Goal: Share content: Share content

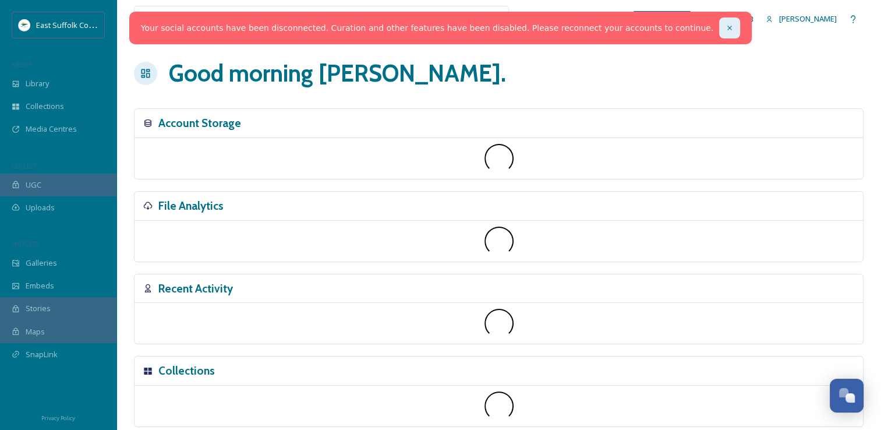
click at [726, 29] on icon at bounding box center [730, 28] width 8 height 8
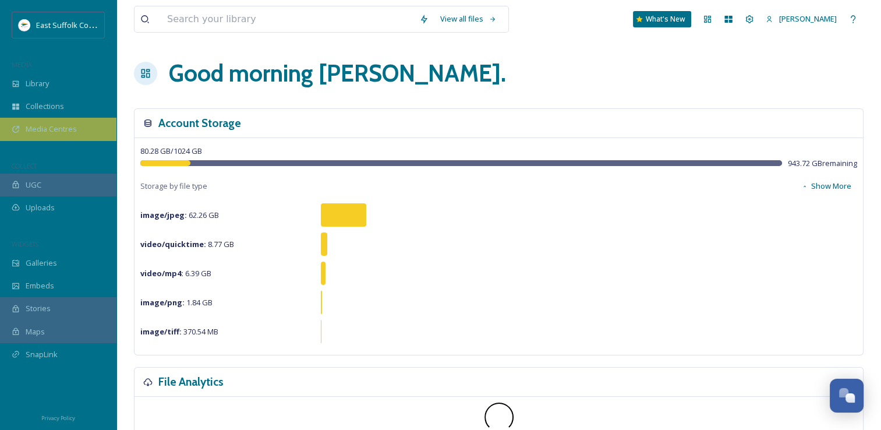
scroll to position [5347, 0]
click at [44, 131] on span "Media Centres" at bounding box center [51, 128] width 51 height 11
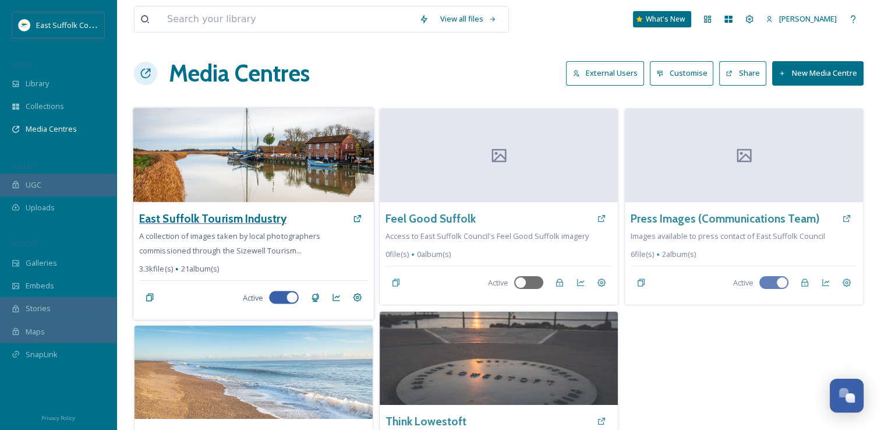
click at [249, 224] on h3 "East Suffolk Tourism Industry" at bounding box center [212, 218] width 147 height 17
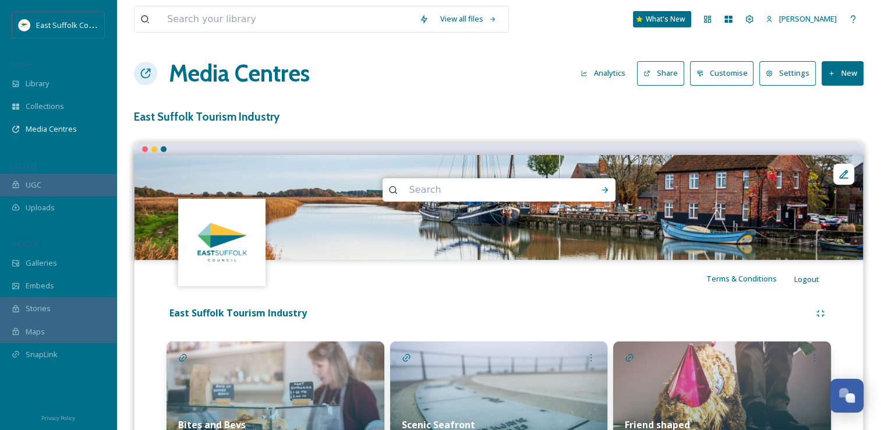
click at [656, 86] on div "Media Centres Analytics Share Customise Settings New" at bounding box center [499, 73] width 730 height 35
click at [658, 78] on button "Share" at bounding box center [660, 73] width 47 height 24
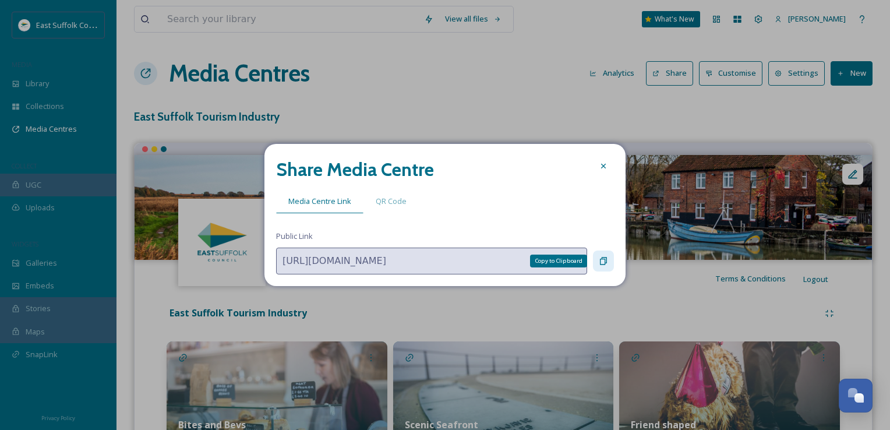
click at [598, 262] on div "Copy to Clipboard" at bounding box center [603, 260] width 21 height 21
click at [595, 258] on div "Copy to Clipboard" at bounding box center [603, 260] width 21 height 21
click at [606, 172] on div at bounding box center [603, 165] width 21 height 21
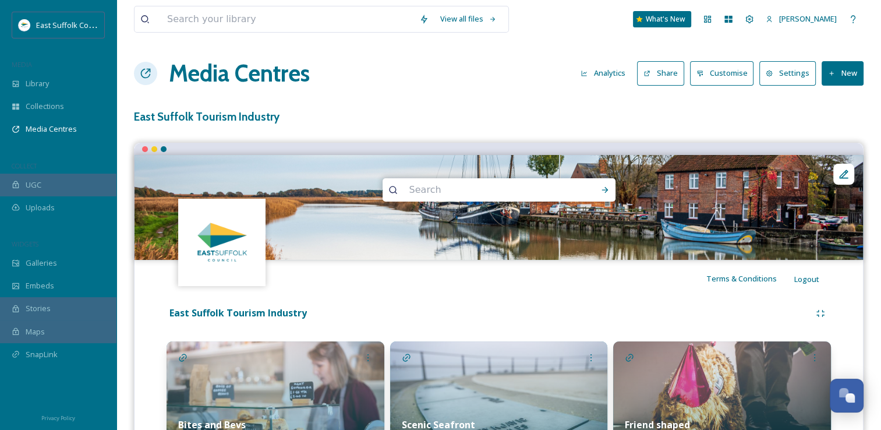
click at [458, 195] on input at bounding box center [484, 190] width 160 height 26
type input "[PERSON_NAME]"
click at [607, 192] on icon at bounding box center [604, 189] width 9 height 9
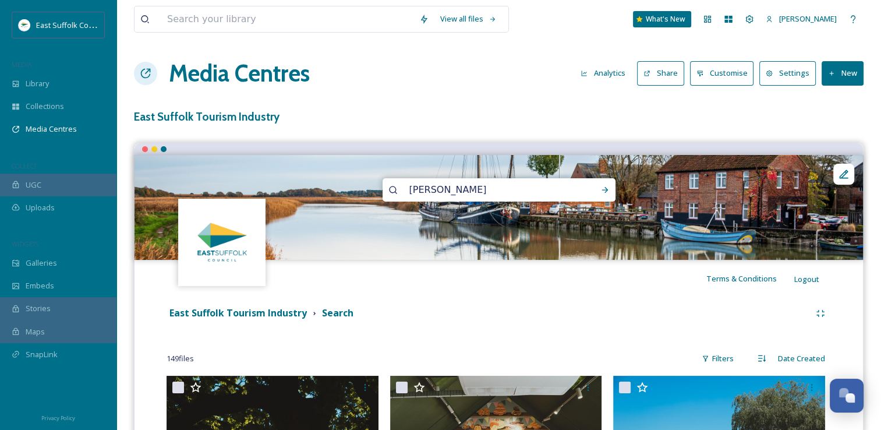
click at [664, 78] on button "Share" at bounding box center [660, 73] width 47 height 24
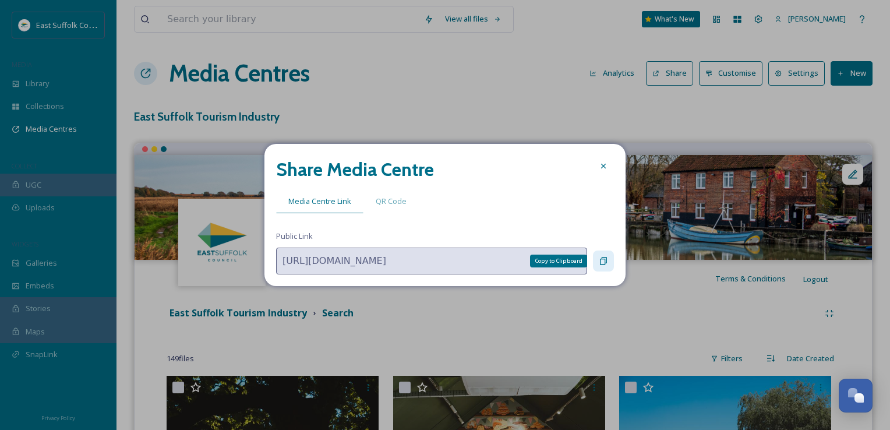
click at [597, 268] on div "Copy to Clipboard" at bounding box center [603, 260] width 21 height 21
click at [606, 259] on icon at bounding box center [603, 260] width 9 height 9
